Goal: Transaction & Acquisition: Purchase product/service

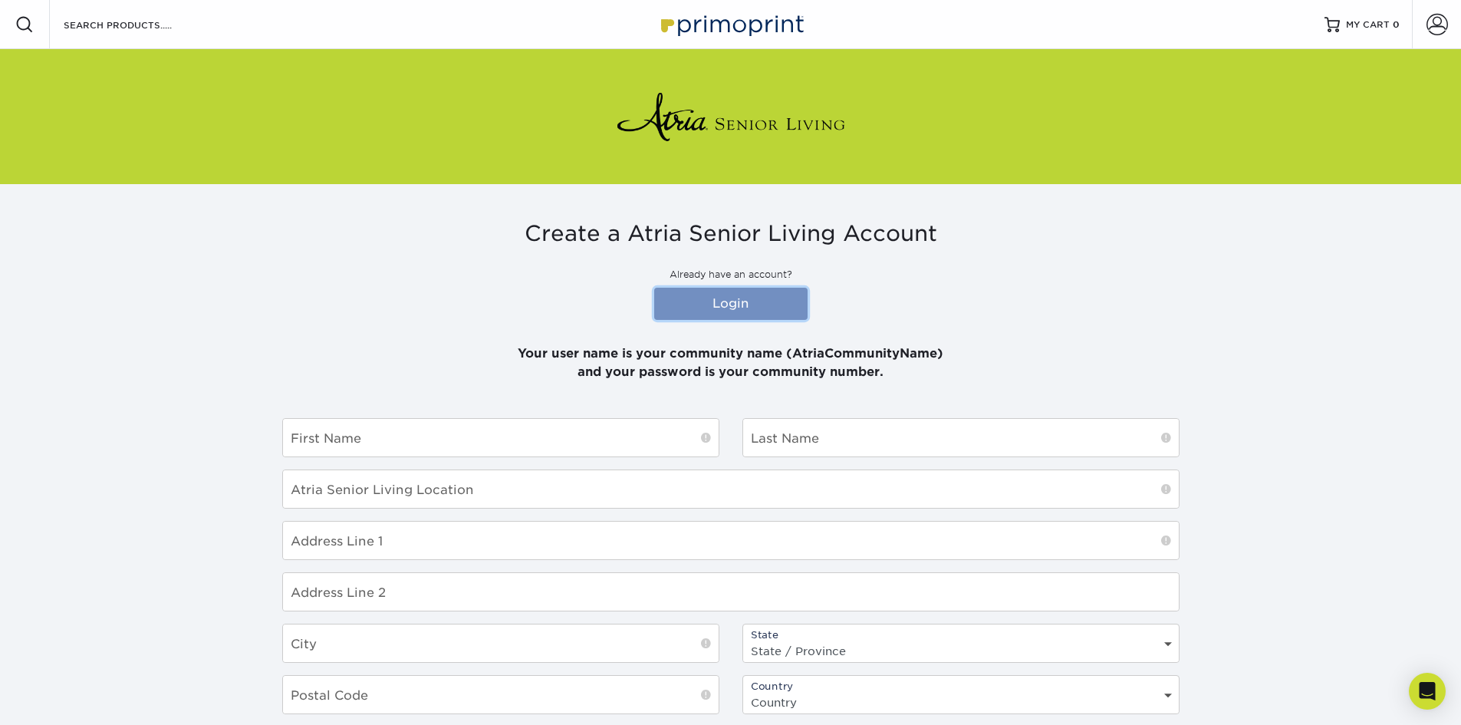
click at [680, 302] on link "Login" at bounding box center [730, 304] width 153 height 32
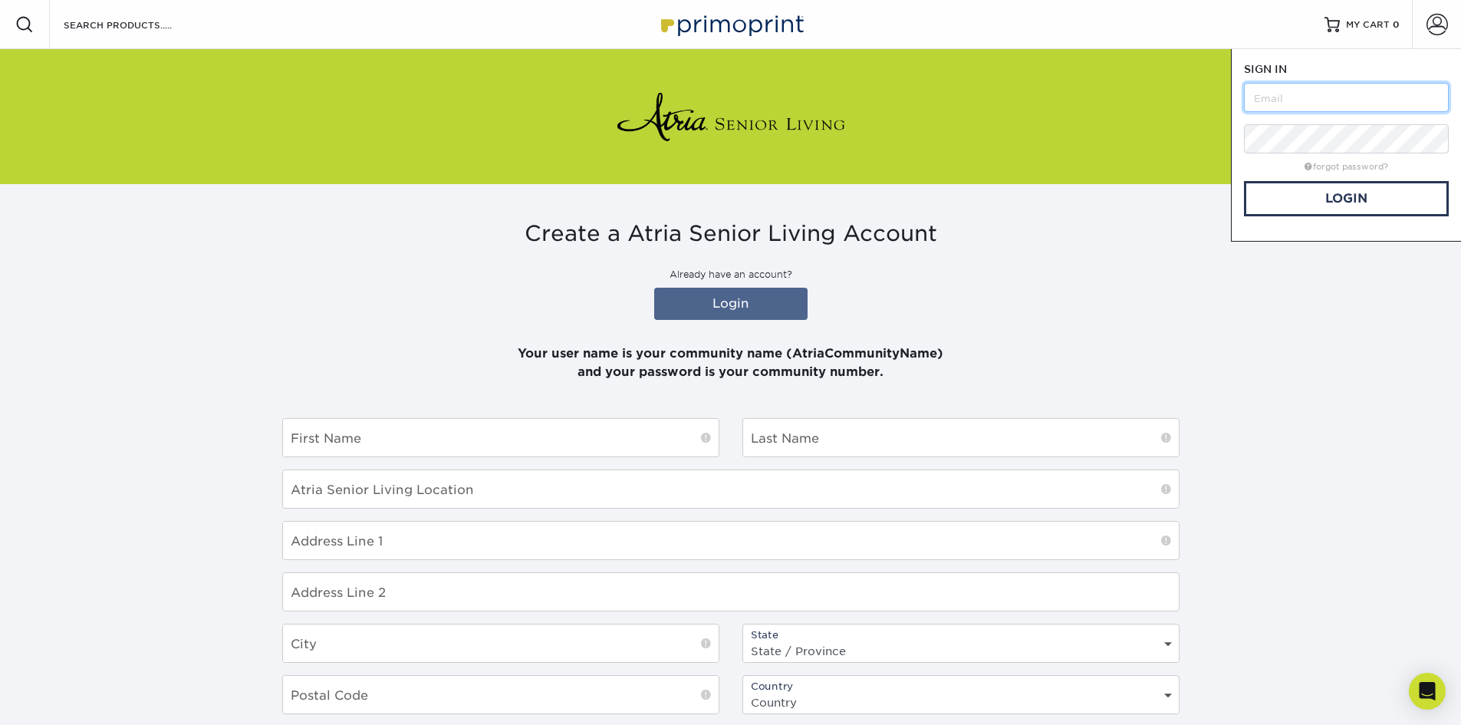
click at [1268, 94] on input "text" at bounding box center [1346, 97] width 205 height 29
click at [1345, 102] on input "AtriaLafayette Hill" at bounding box center [1346, 97] width 205 height 29
type input "AtriaLafayetteHill"
click at [1346, 195] on link "Login" at bounding box center [1346, 198] width 205 height 35
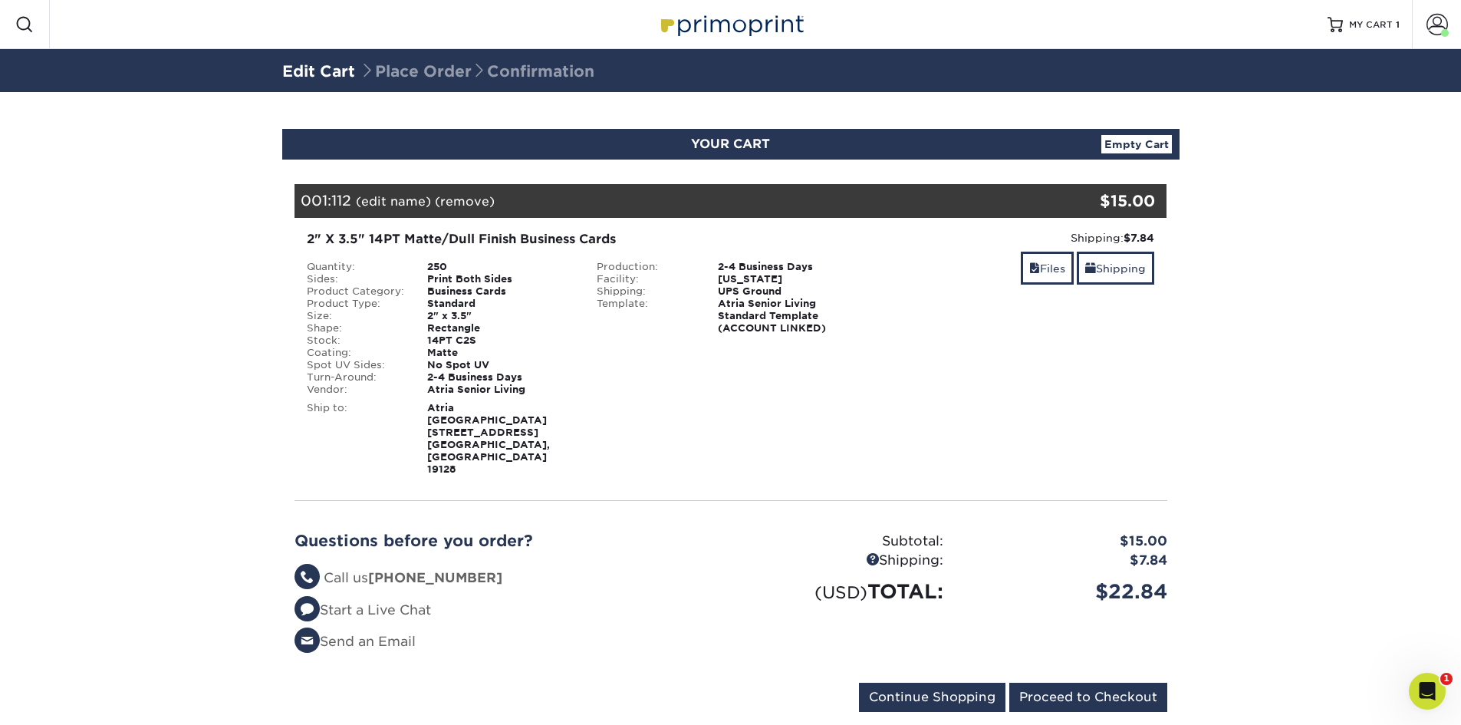
drag, startPoint x: 970, startPoint y: 376, endPoint x: 1223, endPoint y: 373, distance: 253.0
click at [1223, 373] on section "YOUR CART Empty Cart Your Cart is Empty Atria Senior Living Products View Accou…" at bounding box center [730, 429] width 1461 height 675
click at [1076, 682] on input "Proceed to Checkout" at bounding box center [1088, 696] width 158 height 29
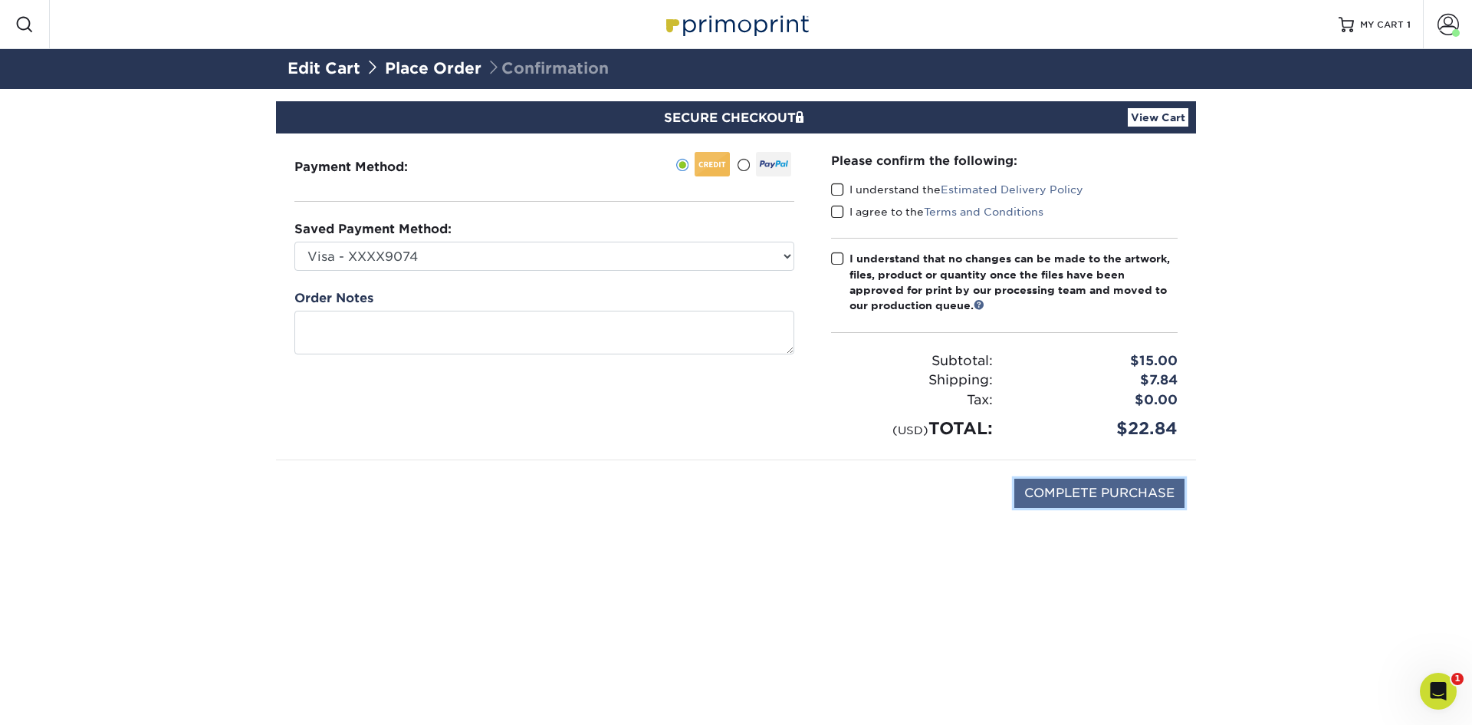
click at [1067, 478] on input "COMPLETE PURCHASE" at bounding box center [1099, 492] width 170 height 29
click at [841, 186] on span at bounding box center [837, 189] width 13 height 15
click at [0, 0] on input "I understand the Estimated Delivery Policy" at bounding box center [0, 0] width 0 height 0
click at [834, 209] on span at bounding box center [837, 212] width 13 height 15
click at [0, 0] on input "I agree to the Terms and Conditions" at bounding box center [0, 0] width 0 height 0
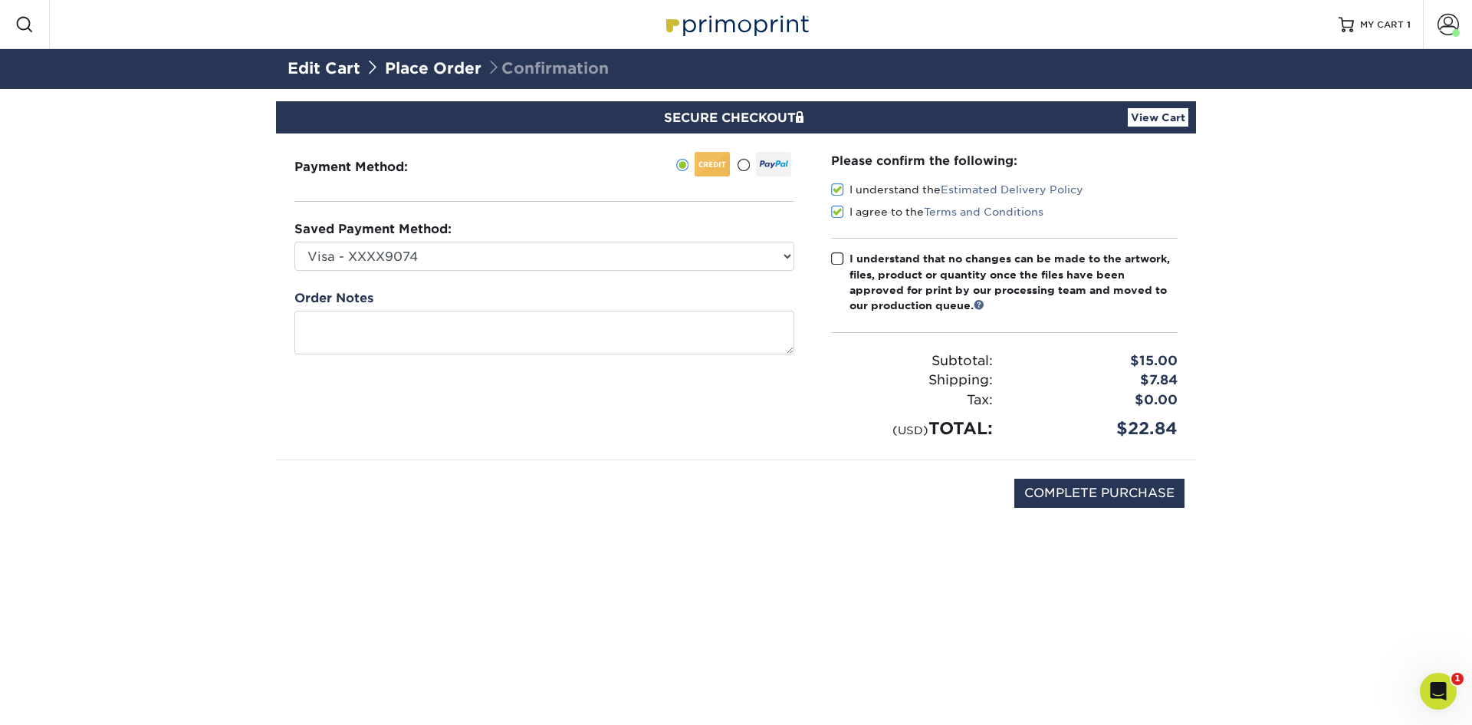
click at [838, 260] on span at bounding box center [837, 258] width 13 height 15
click at [0, 0] on input "I understand that no changes can be made to the artwork, files, product or quan…" at bounding box center [0, 0] width 0 height 0
click at [1054, 492] on input "COMPLETE PURCHASE" at bounding box center [1099, 492] width 170 height 29
type input "COMPLETE PURCHASE"
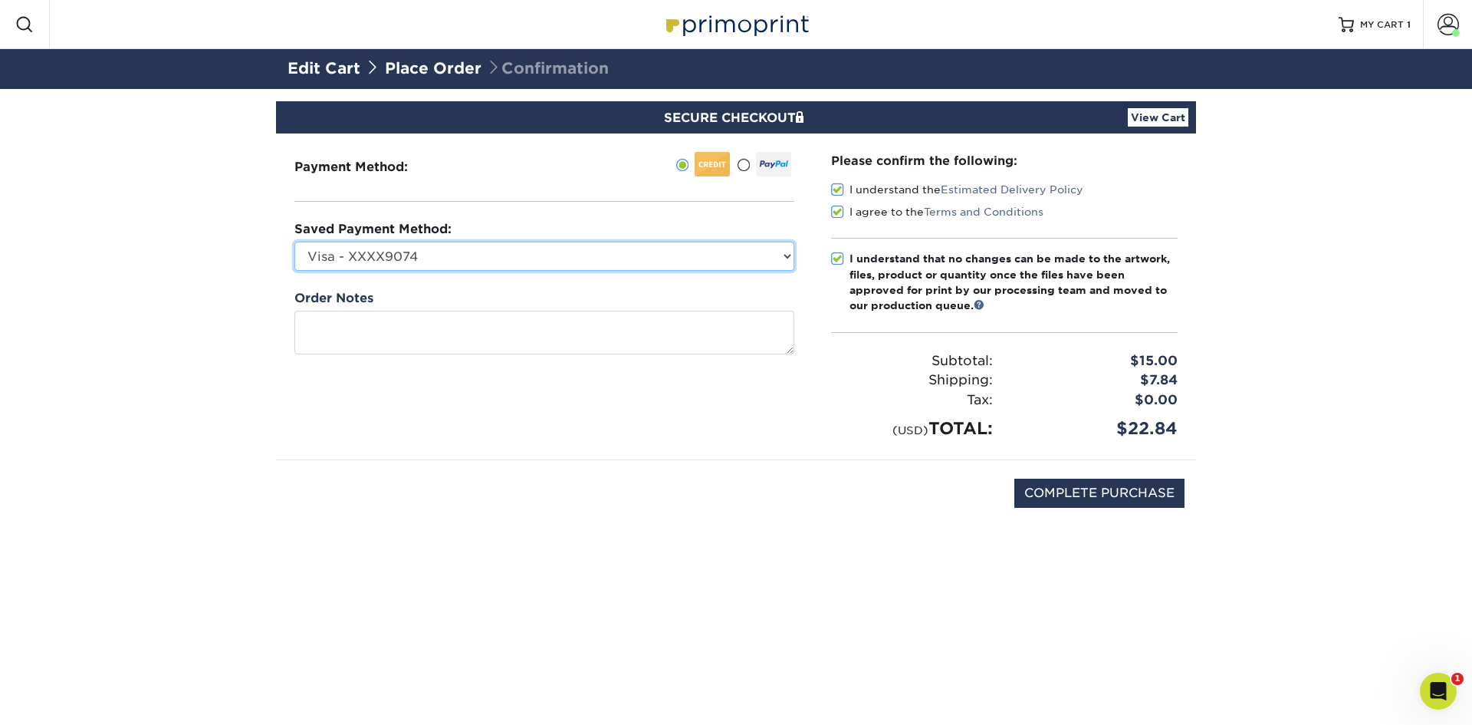
click at [784, 256] on select "Visa - XXXX9074 Visa - XXXX1866 Visa - XXXX8054 Visa - XXXX5551 Visa - XXXX3788…" at bounding box center [544, 256] width 500 height 29
select select "75233"
click at [294, 242] on select "Visa - XXXX9074 Visa - XXXX1866 Visa - XXXX8054 Visa - XXXX5551 Visa - XXXX3788…" at bounding box center [544, 256] width 500 height 29
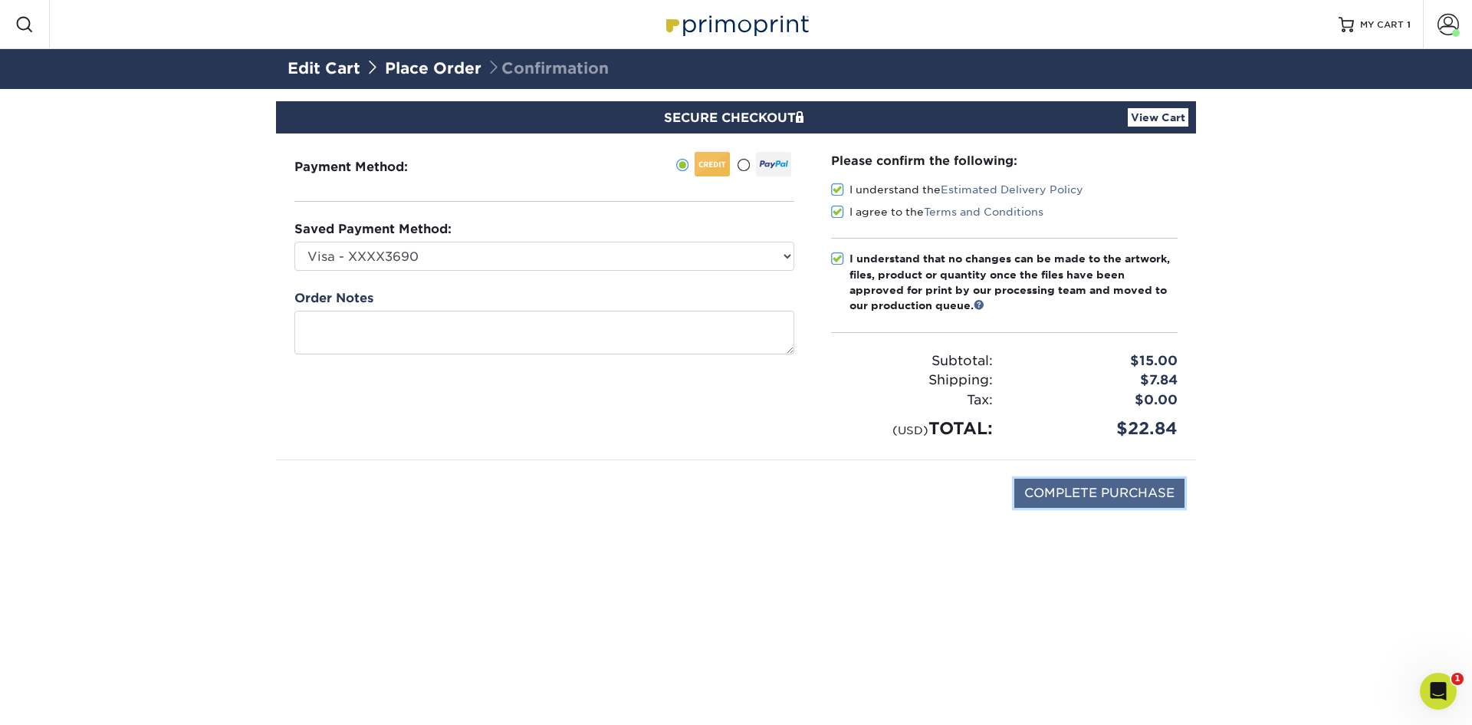
click at [1051, 497] on input "COMPLETE PURCHASE" at bounding box center [1099, 492] width 170 height 29
type input "PROCESSING, PLEASE WAIT..."
